Goal: Find specific page/section: Find specific page/section

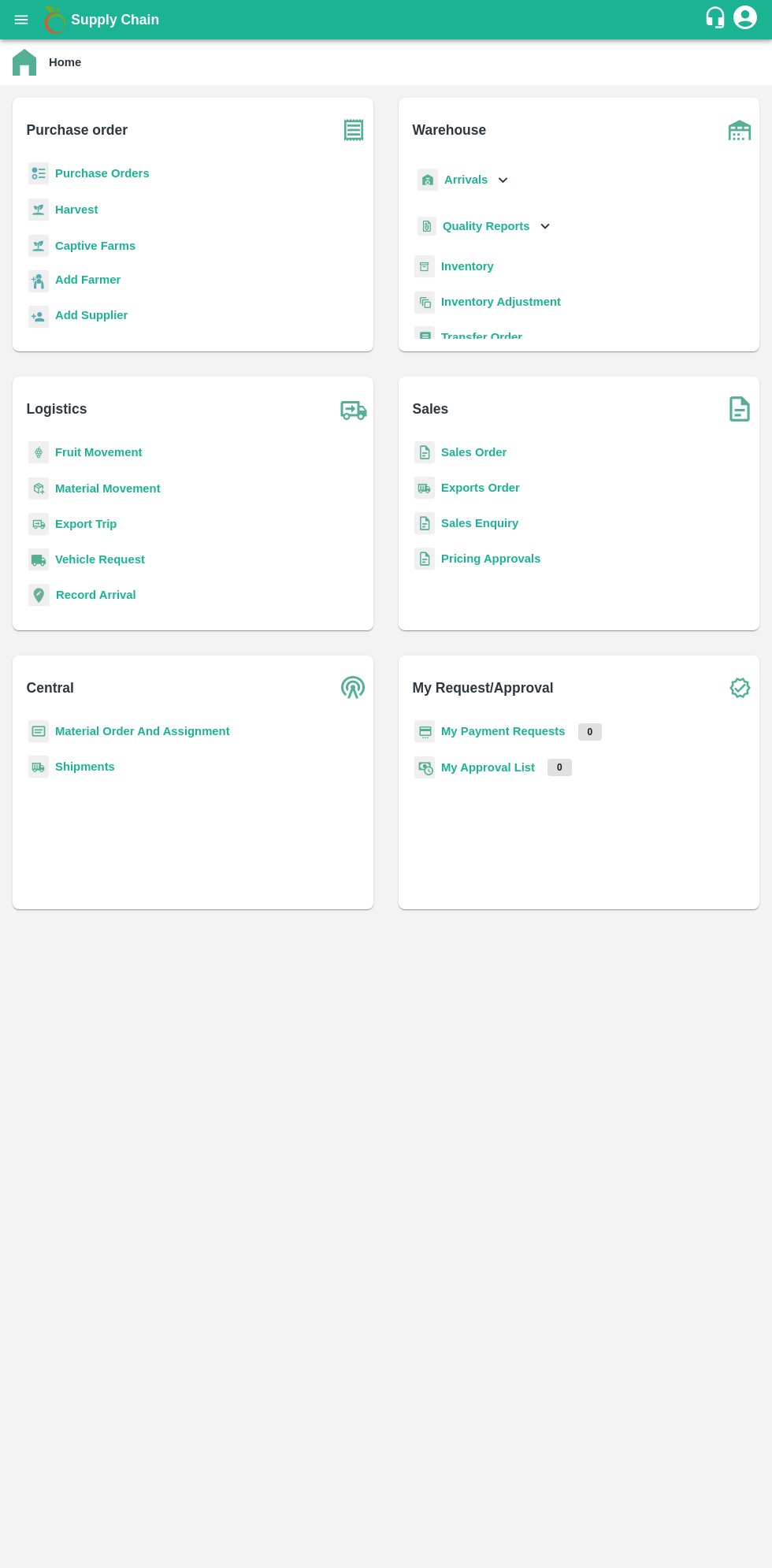
click at [23, 17] on icon "open drawer" at bounding box center [21, 19] width 17 height 17
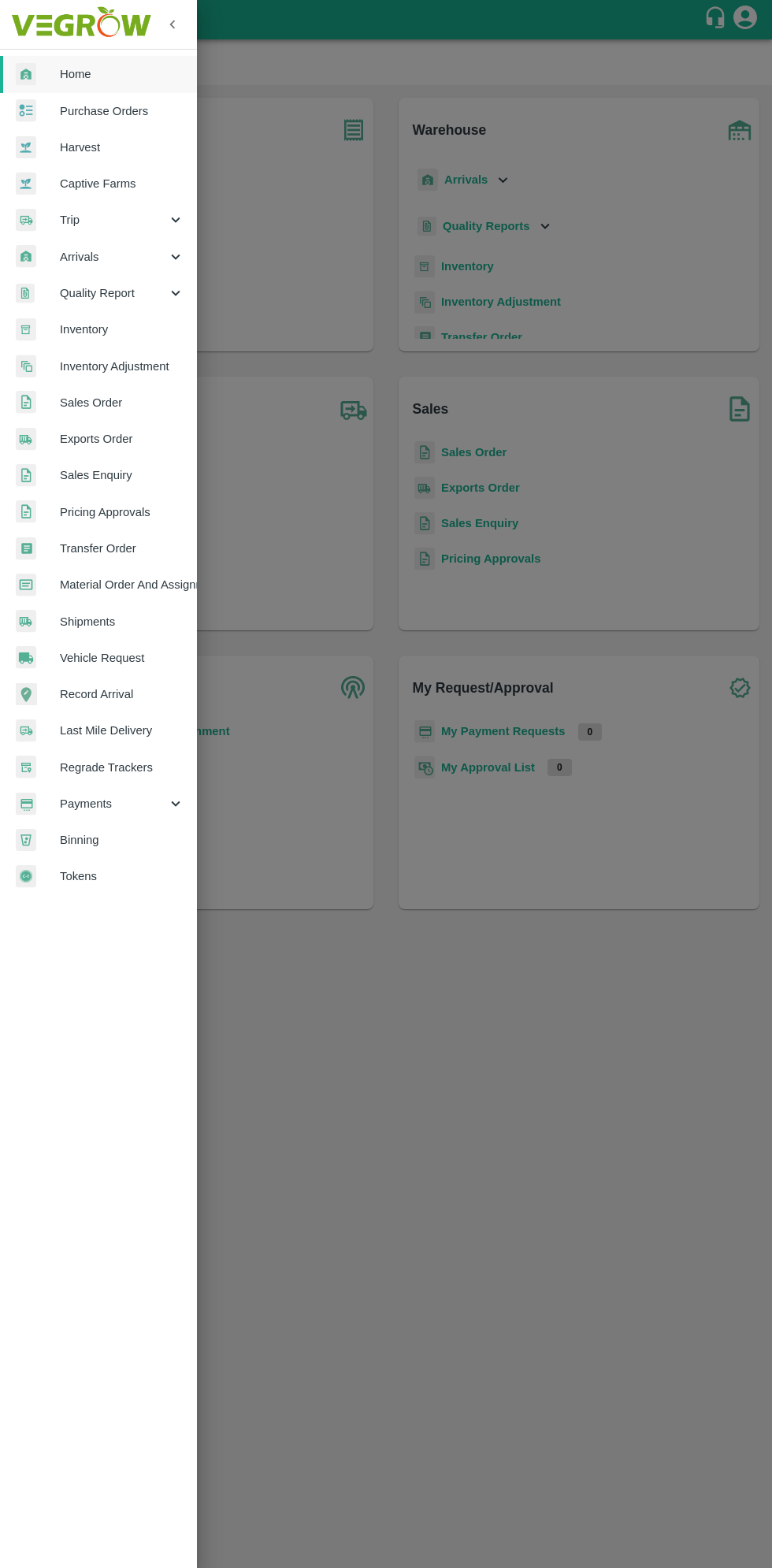
click at [119, 256] on span "Arrivals" at bounding box center [113, 256] width 107 height 17
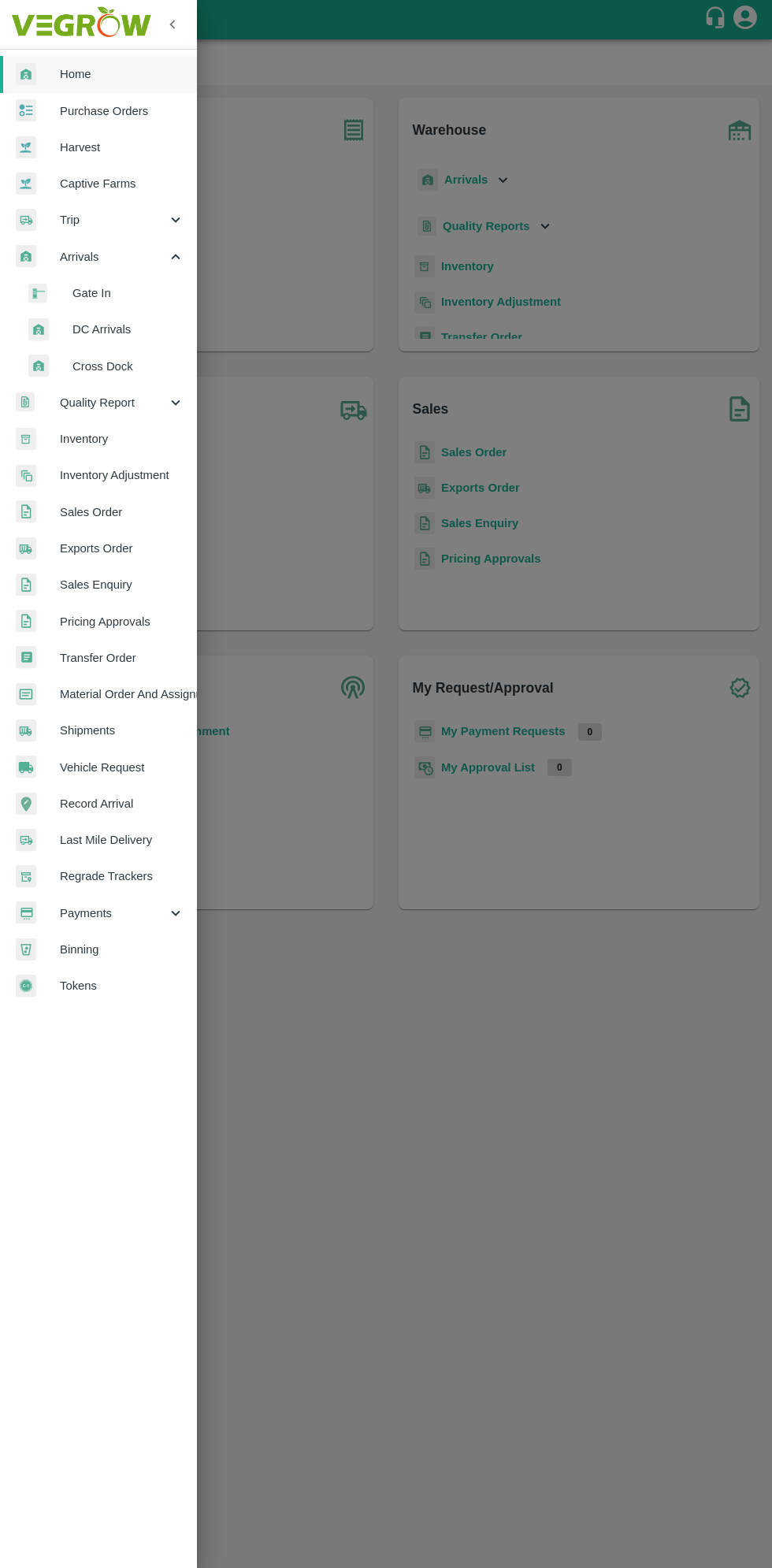
click at [128, 309] on li "Gate In" at bounding box center [104, 293] width 185 height 36
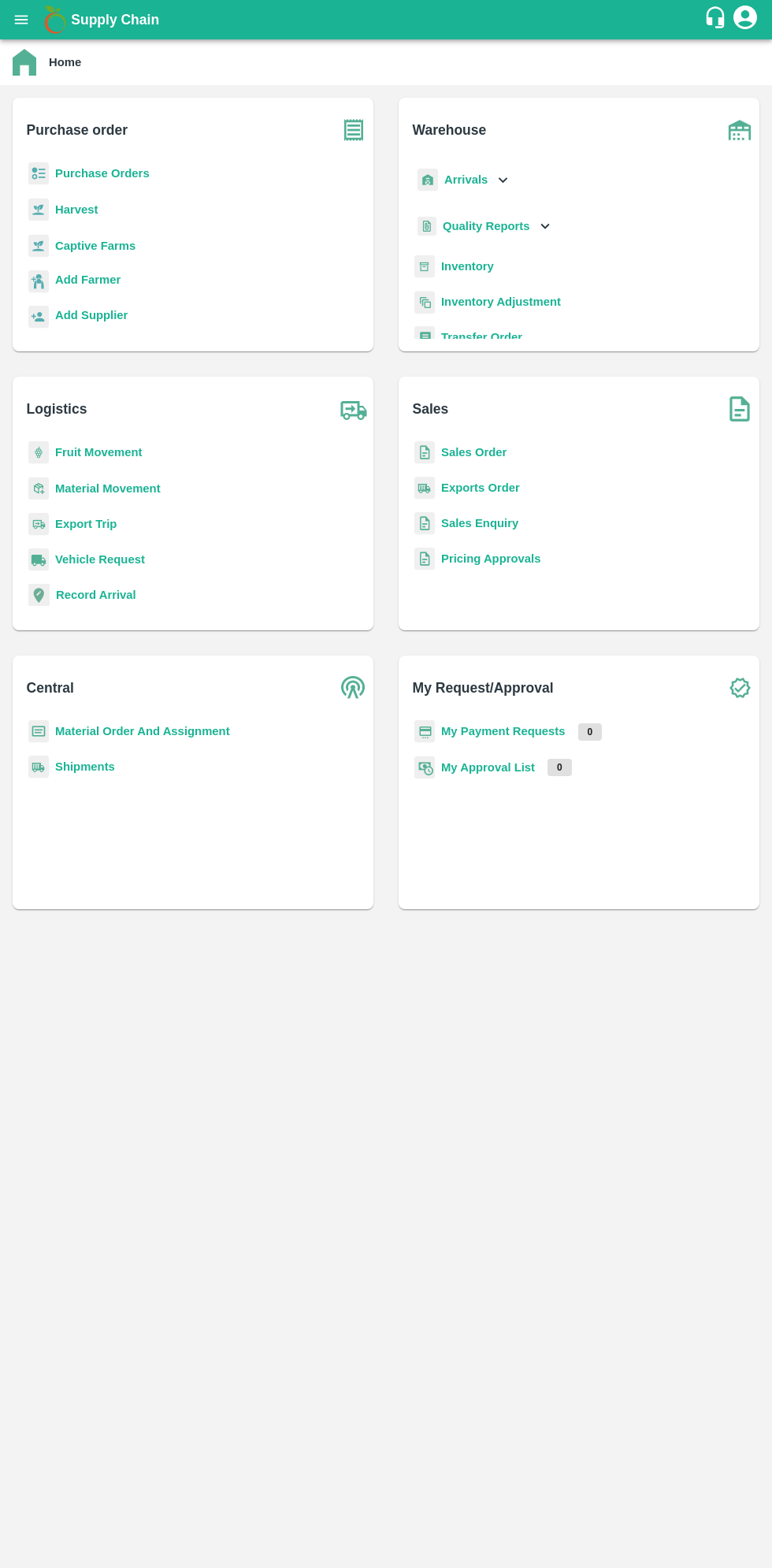
click at [21, 20] on icon "open drawer" at bounding box center [21, 19] width 13 height 9
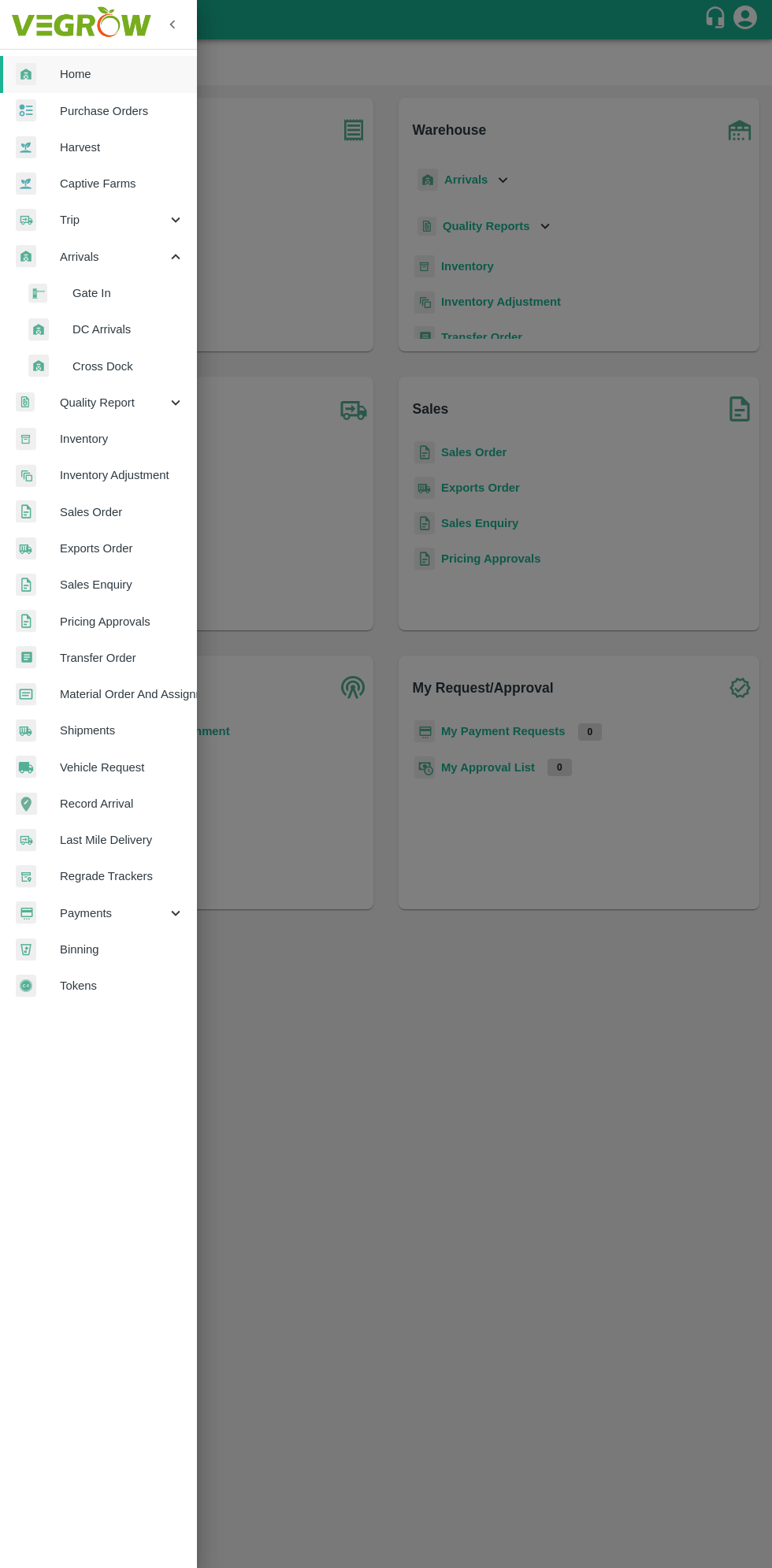
click at [121, 255] on span "Arrivals" at bounding box center [113, 256] width 107 height 17
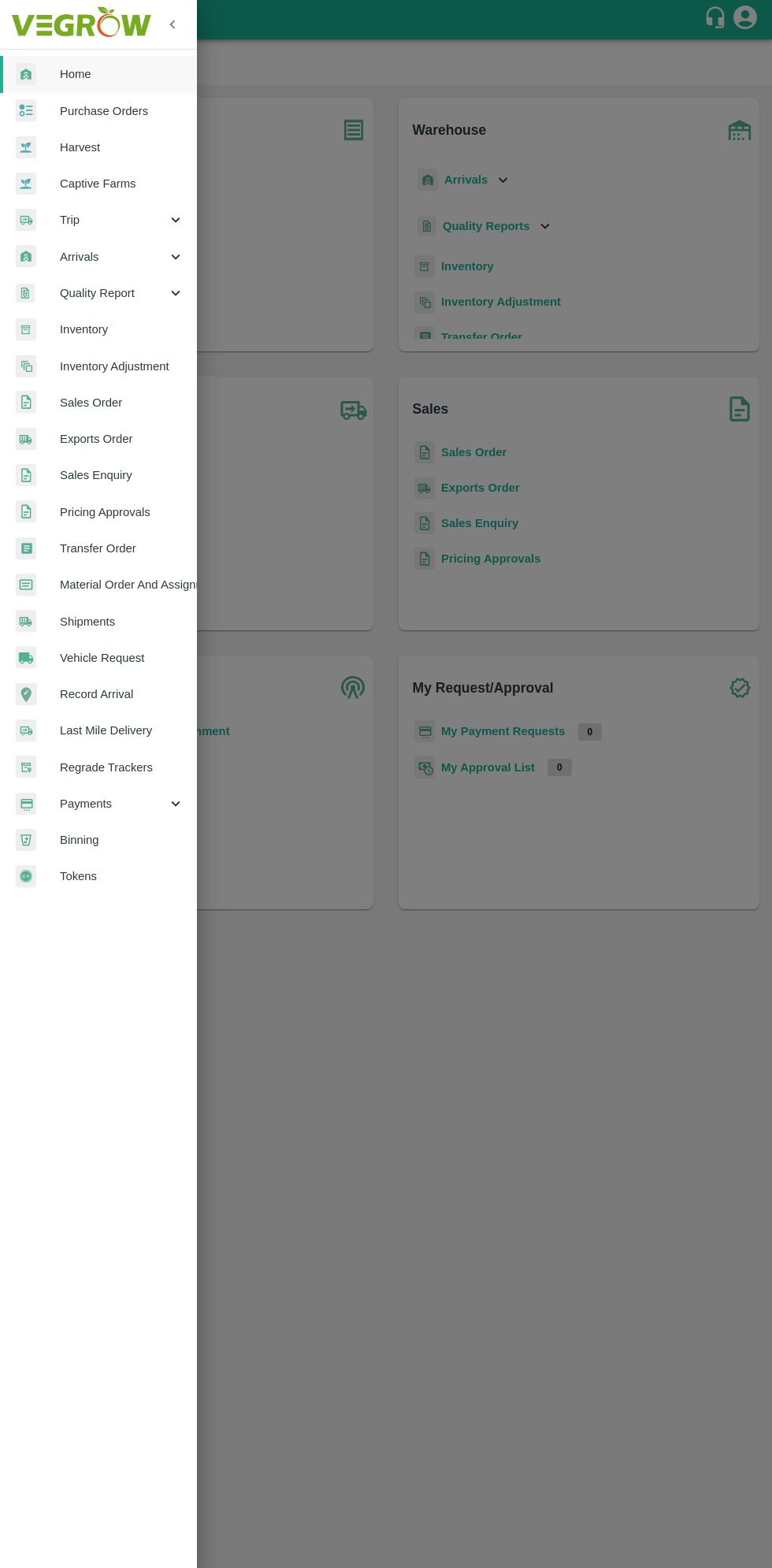
click at [135, 256] on span "Arrivals" at bounding box center [113, 256] width 107 height 17
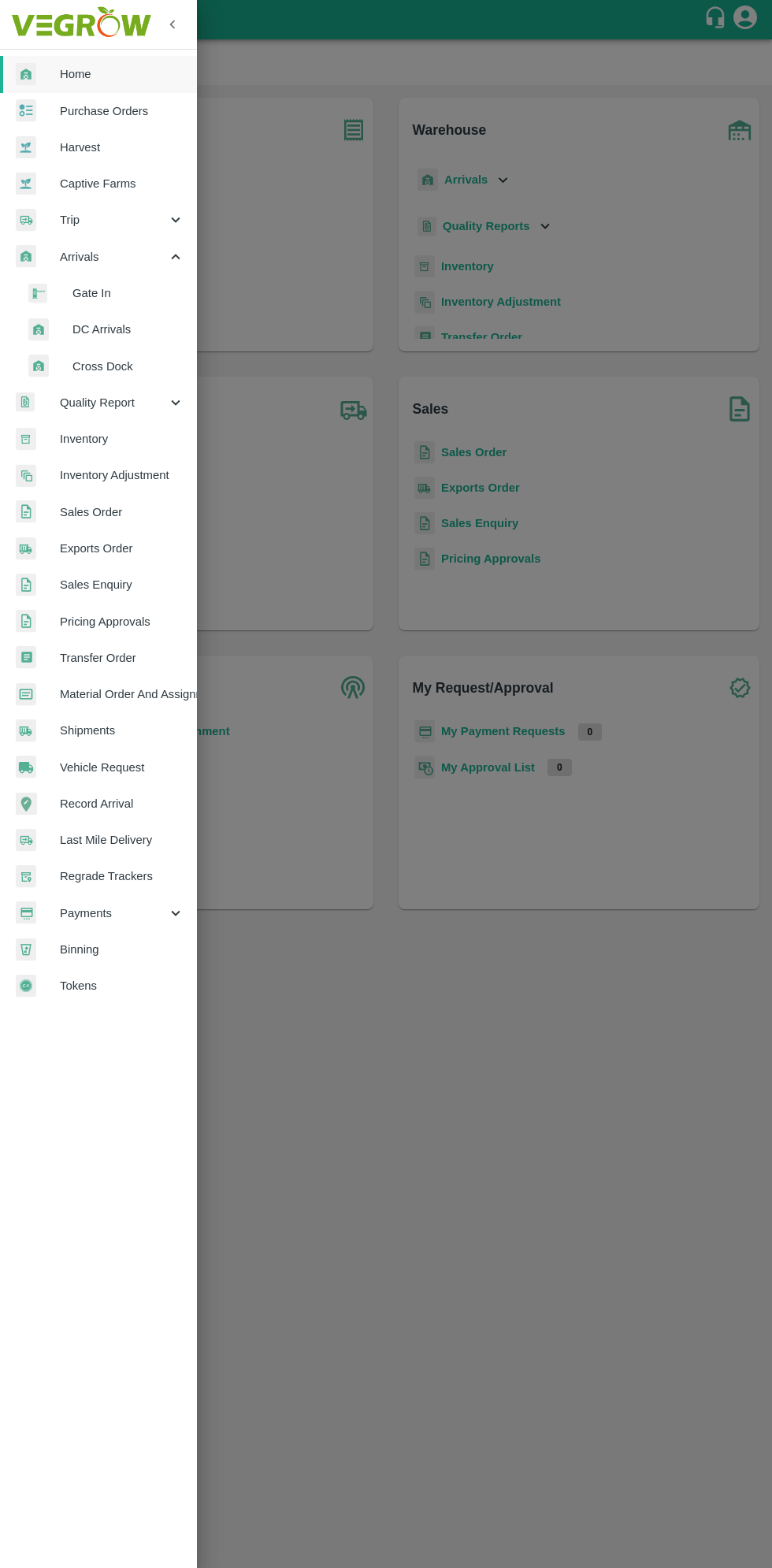
click at [132, 327] on span "DC Arrivals" at bounding box center [128, 329] width 112 height 17
